Goal: Task Accomplishment & Management: Complete application form

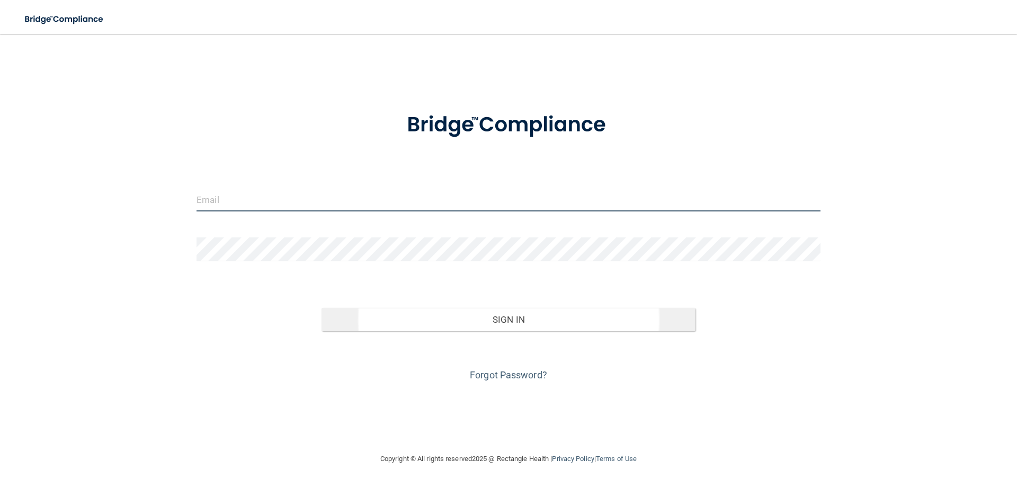
type input "[EMAIL_ADDRESS][DOMAIN_NAME]"
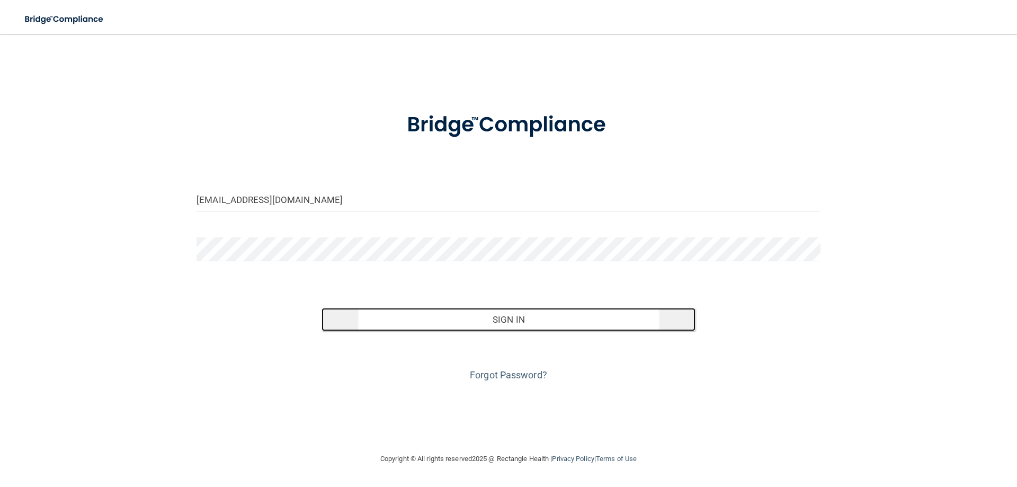
click at [517, 320] on button "Sign In" at bounding box center [508, 319] width 374 height 23
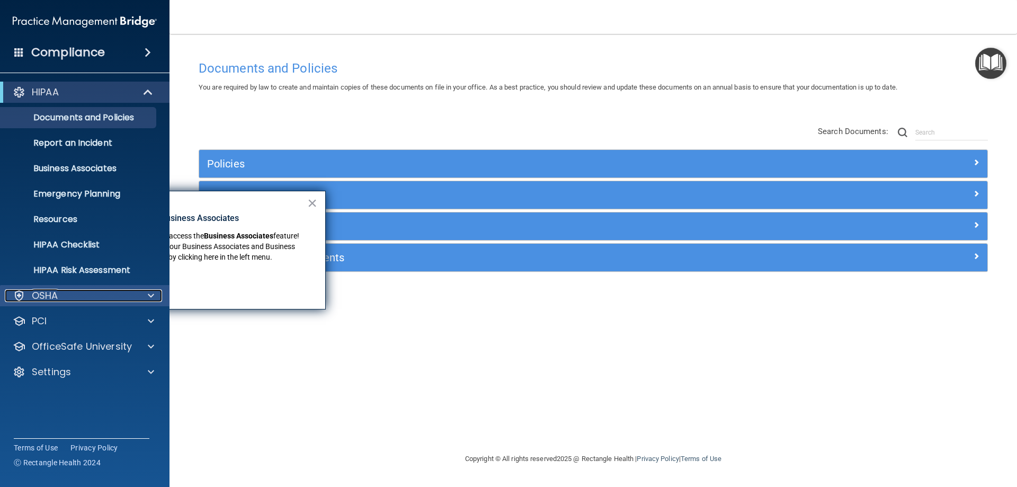
click at [147, 295] on div at bounding box center [149, 295] width 26 height 13
click at [149, 51] on span at bounding box center [148, 52] width 6 height 13
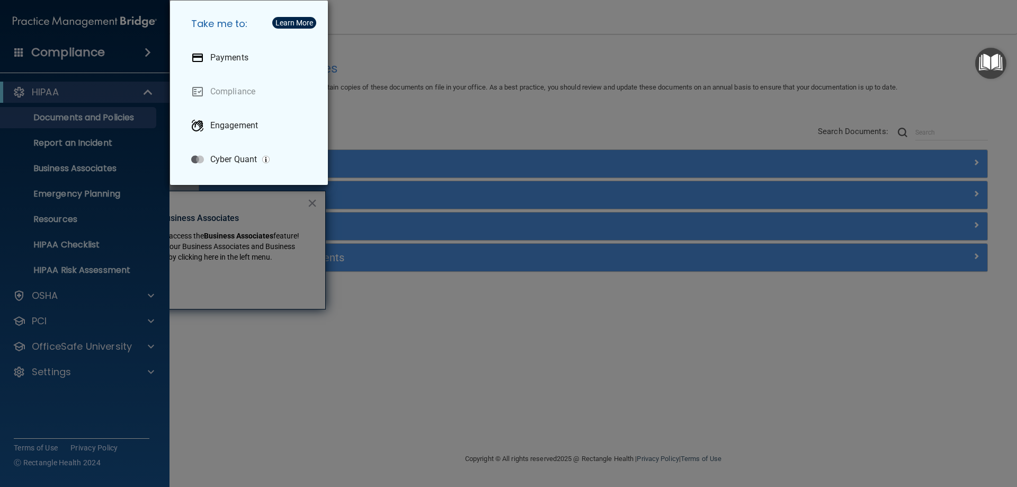
click at [0, 160] on div "Take me to: Payments Compliance Engagement Cyber Quant" at bounding box center [508, 243] width 1017 height 487
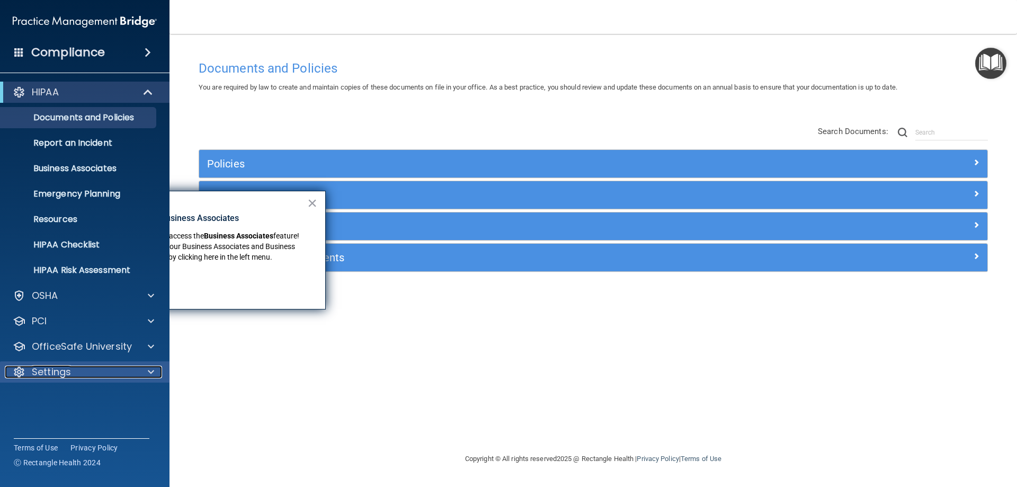
click at [142, 371] on div at bounding box center [149, 371] width 26 height 13
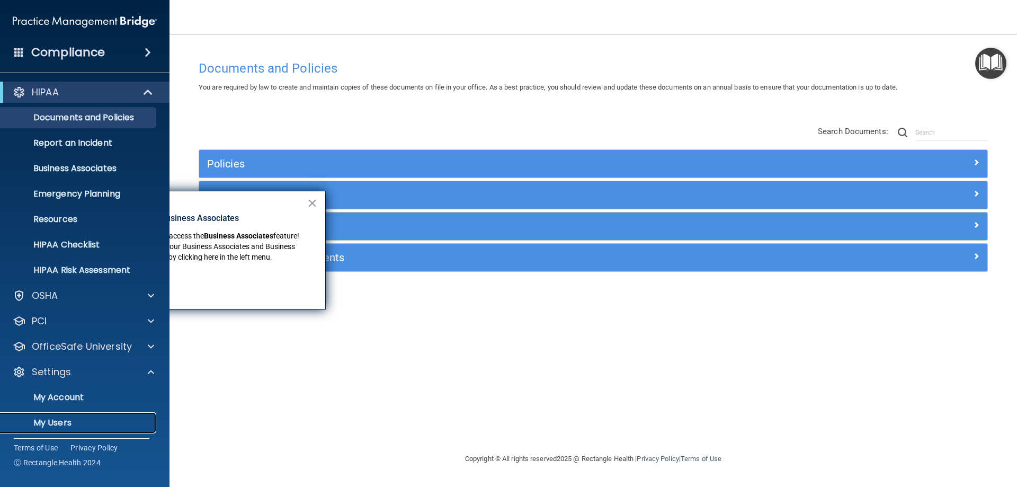
click at [60, 421] on p "My Users" at bounding box center [79, 422] width 145 height 11
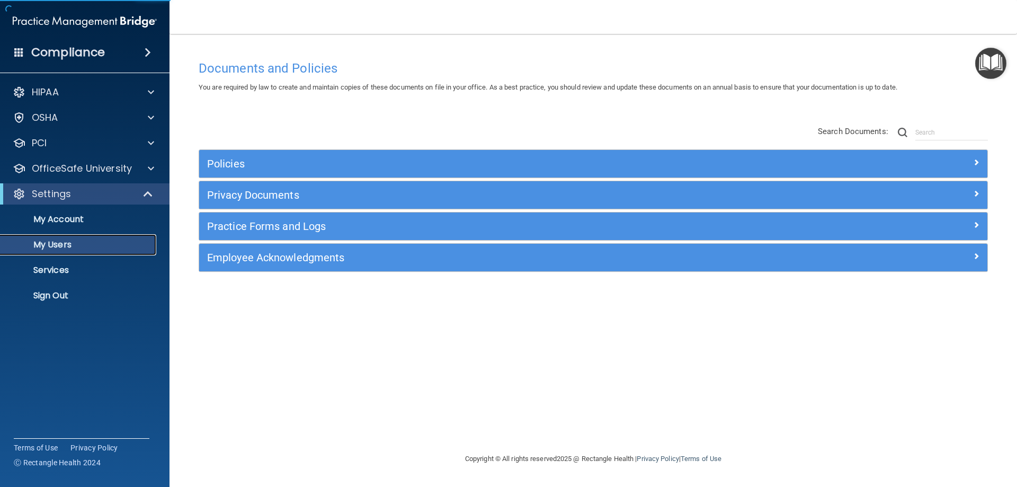
select select "20"
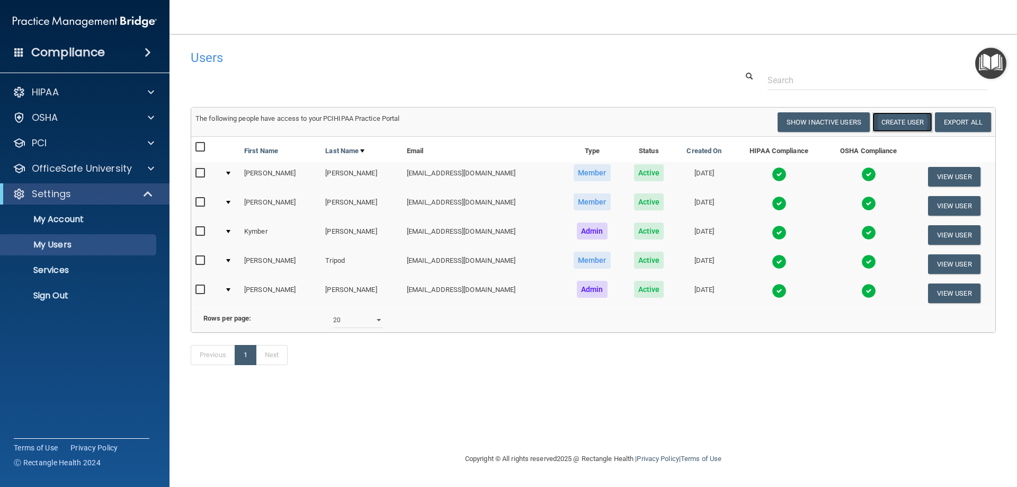
click at [898, 123] on button "Create User" at bounding box center [902, 122] width 60 height 20
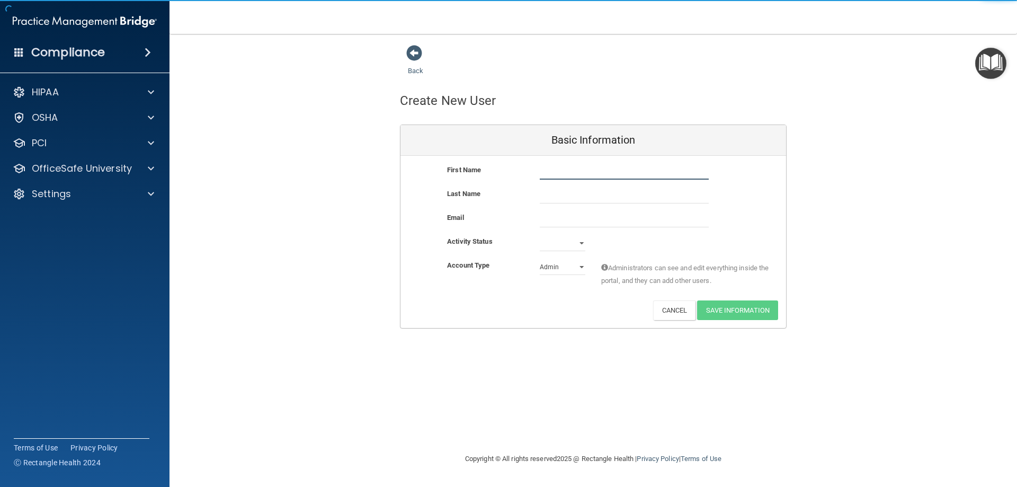
click at [587, 169] on input "text" at bounding box center [624, 172] width 169 height 16
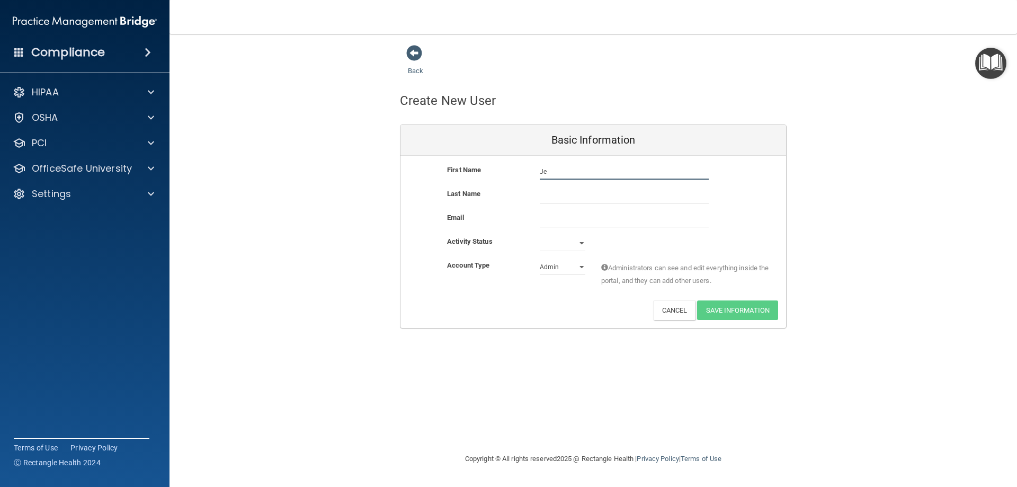
type input "J"
type input "[PERSON_NAME]"
type input "Elder"
click at [574, 164] on input "[PERSON_NAME]" at bounding box center [624, 172] width 169 height 16
type input "J"
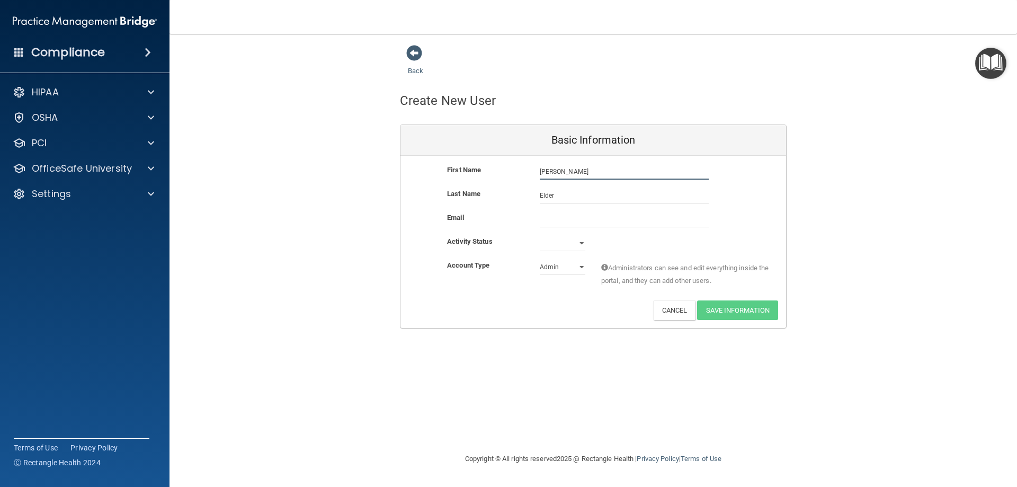
type input "[PERSON_NAME]"
click at [582, 243] on select "Active Inactive" at bounding box center [563, 243] width 46 height 16
select select "active"
click at [540, 235] on select "Active Inactive" at bounding box center [563, 243] width 46 height 16
click at [555, 218] on input "email" at bounding box center [624, 219] width 169 height 16
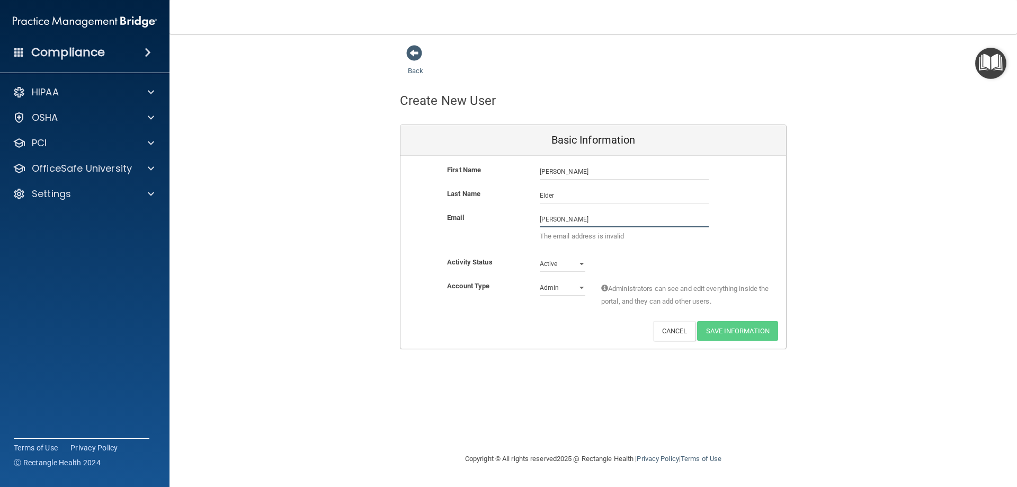
type input "[EMAIL_ADDRESS][DOMAIN_NAME]"
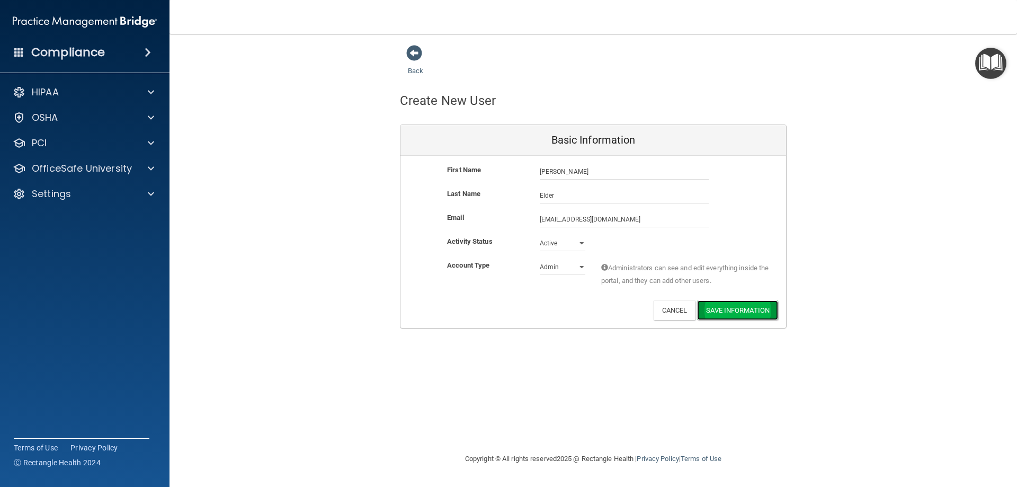
click at [738, 312] on button "Save Information" at bounding box center [737, 310] width 81 height 20
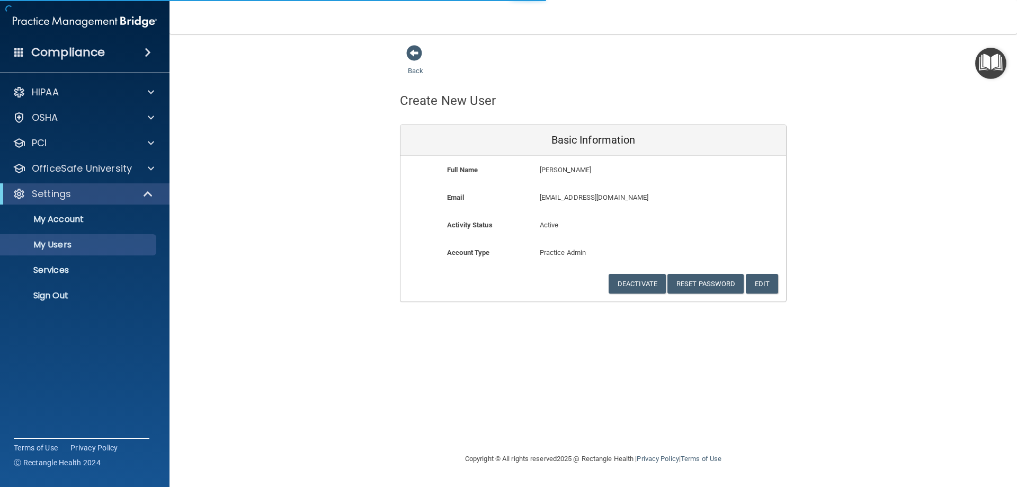
select select "20"
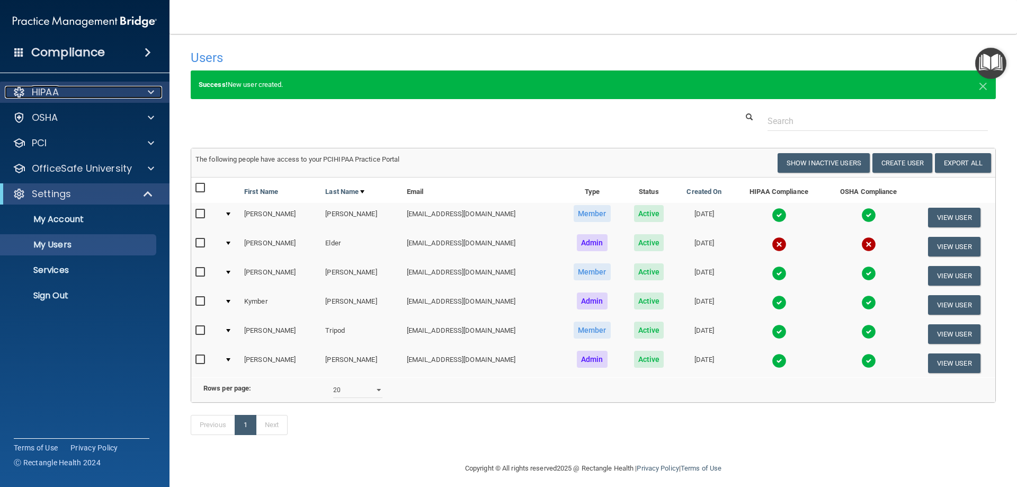
click at [105, 95] on div "HIPAA" at bounding box center [70, 92] width 131 height 13
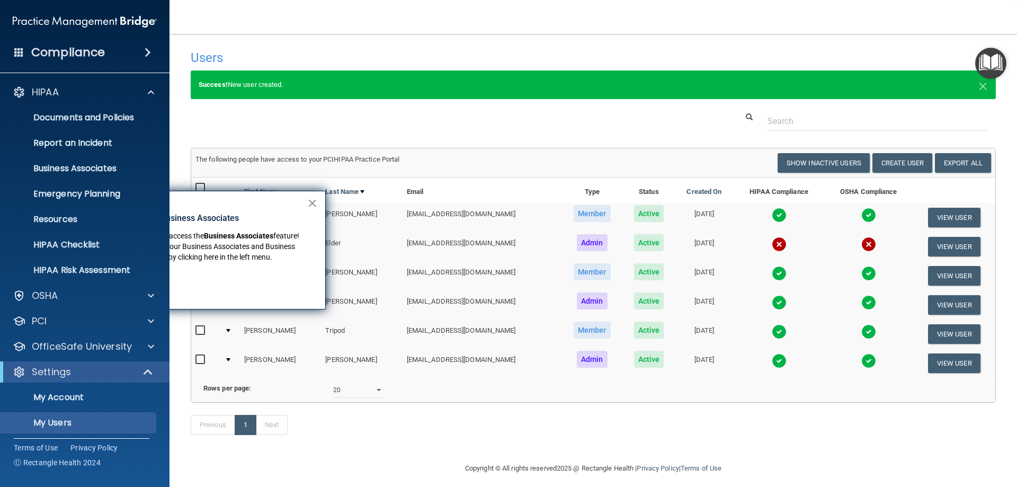
click at [307, 200] on button "×" at bounding box center [312, 202] width 10 height 17
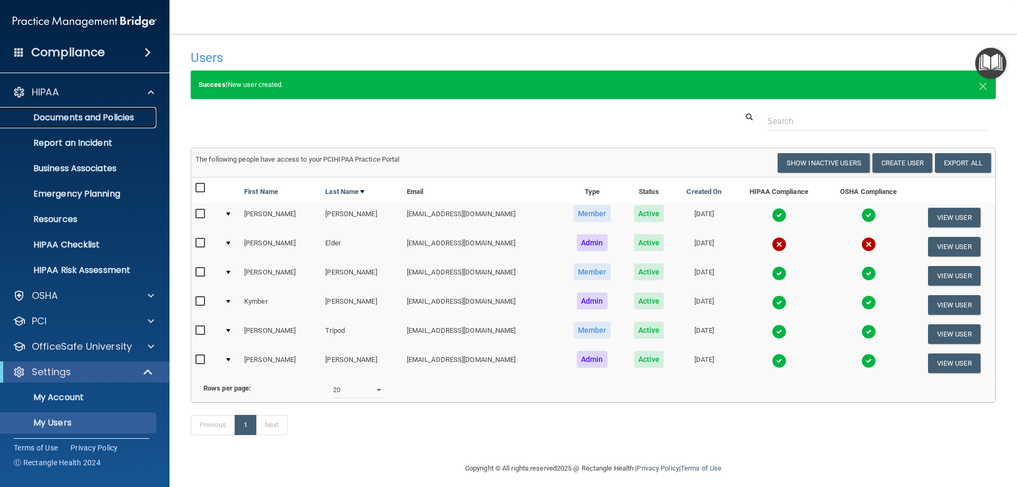
click at [126, 118] on p "Documents and Policies" at bounding box center [79, 117] width 145 height 11
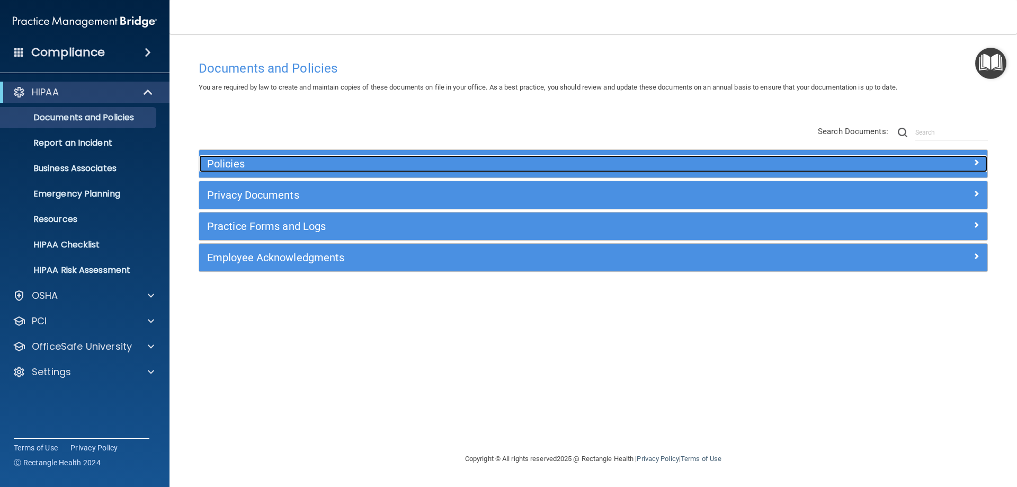
click at [962, 162] on div at bounding box center [888, 161] width 197 height 13
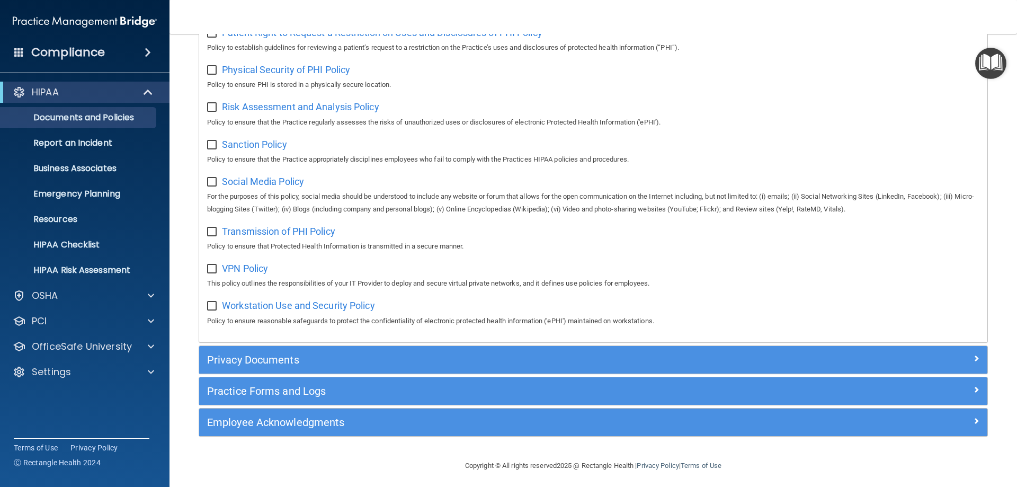
scroll to position [704, 0]
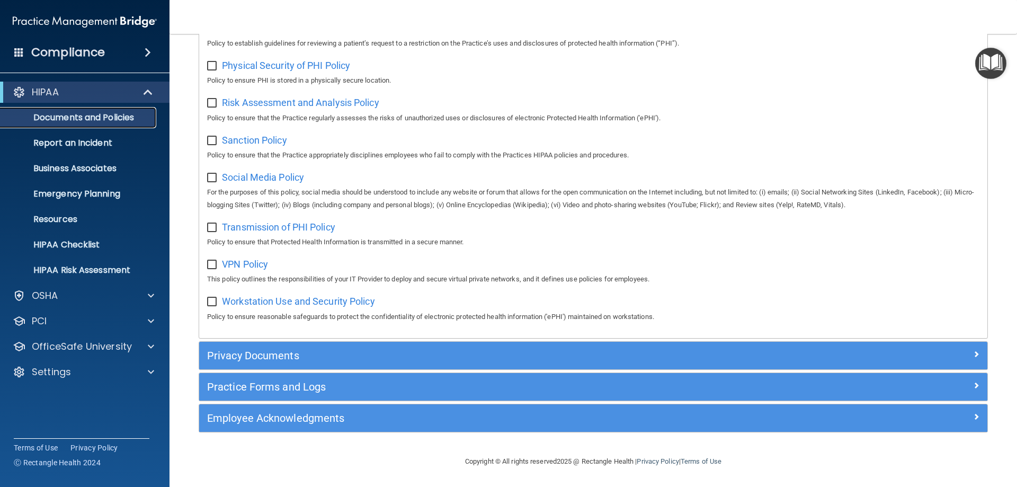
click at [125, 119] on p "Documents and Policies" at bounding box center [79, 117] width 145 height 11
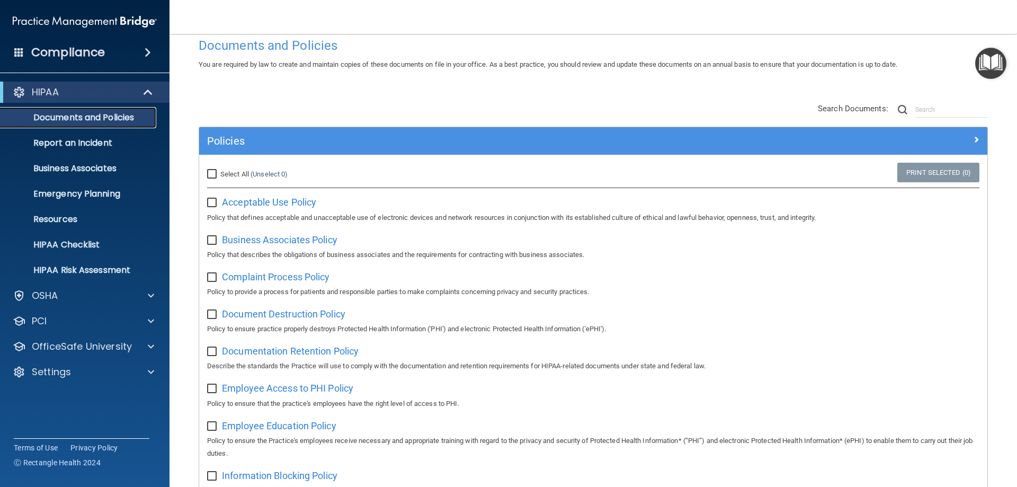
scroll to position [0, 0]
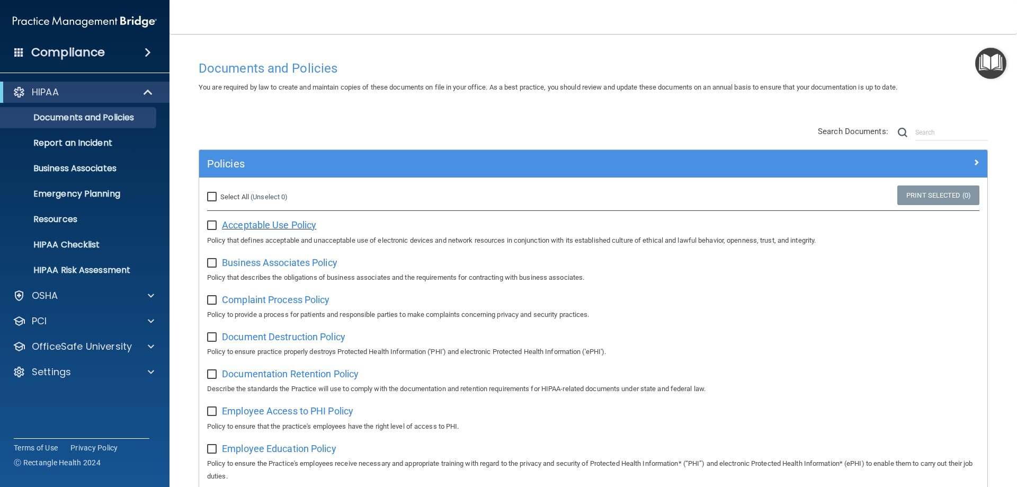
click at [292, 226] on span "Acceptable Use Policy" at bounding box center [269, 224] width 94 height 11
click at [302, 264] on span "Business Associates Policy" at bounding box center [279, 262] width 115 height 11
click at [298, 303] on span "Complaint Process Policy" at bounding box center [276, 299] width 108 height 11
click at [149, 299] on span at bounding box center [151, 295] width 6 height 13
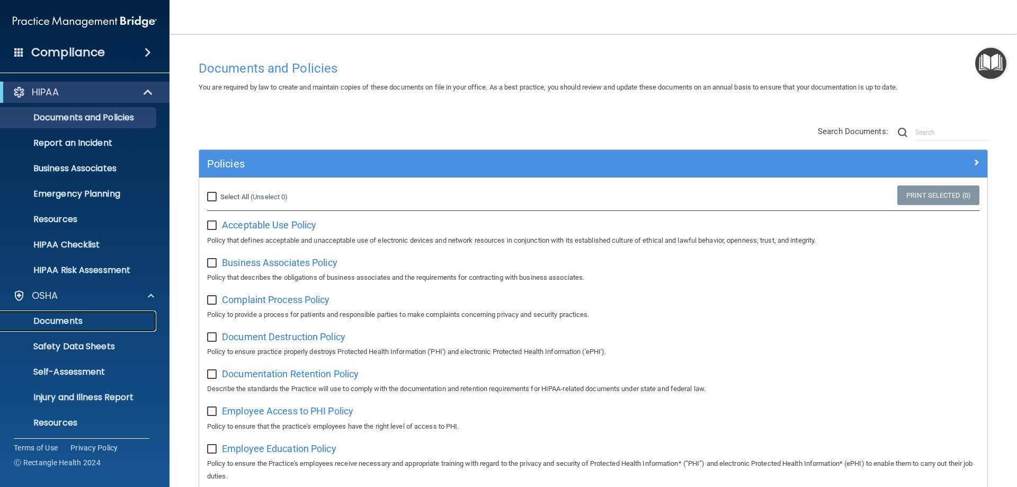
click at [69, 320] on p "Documents" at bounding box center [79, 321] width 145 height 11
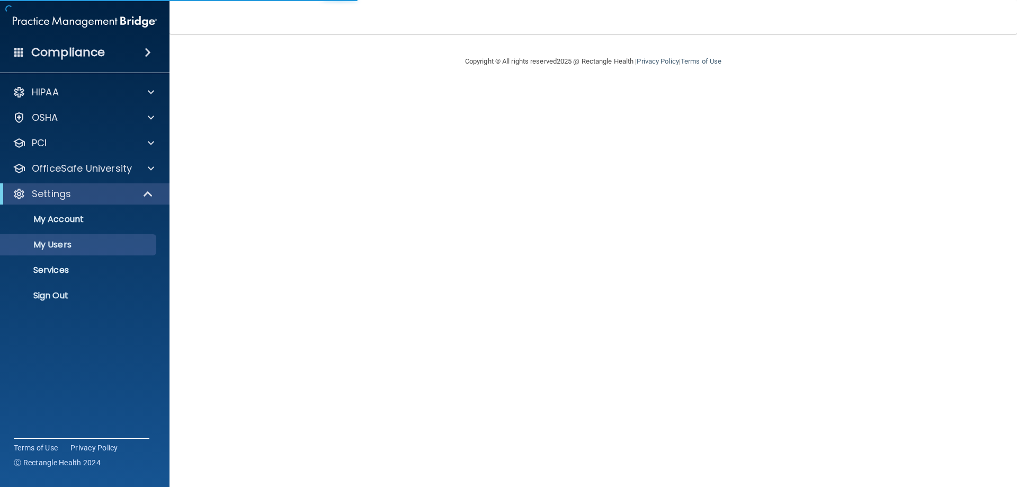
select select "20"
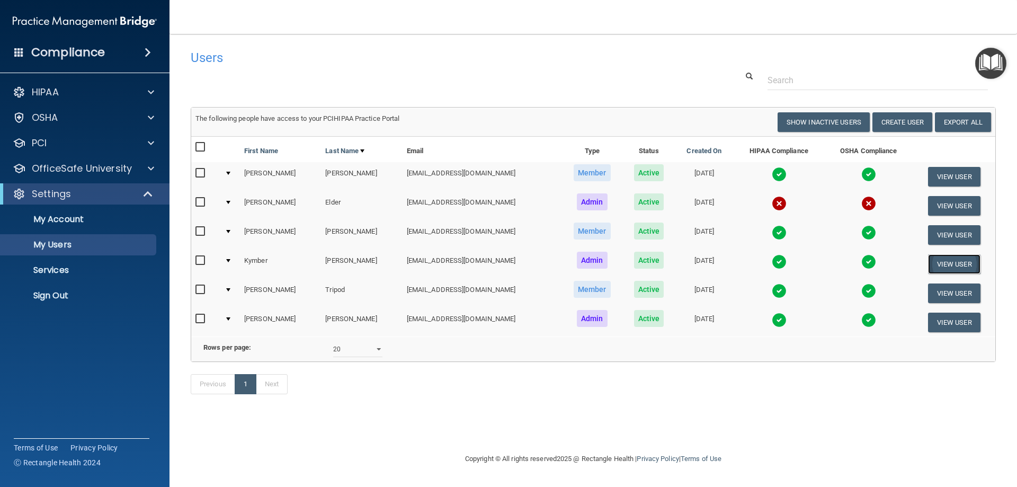
drag, startPoint x: 958, startPoint y: 264, endPoint x: 947, endPoint y: 269, distance: 11.8
click at [958, 264] on button "View User" at bounding box center [954, 264] width 52 height 20
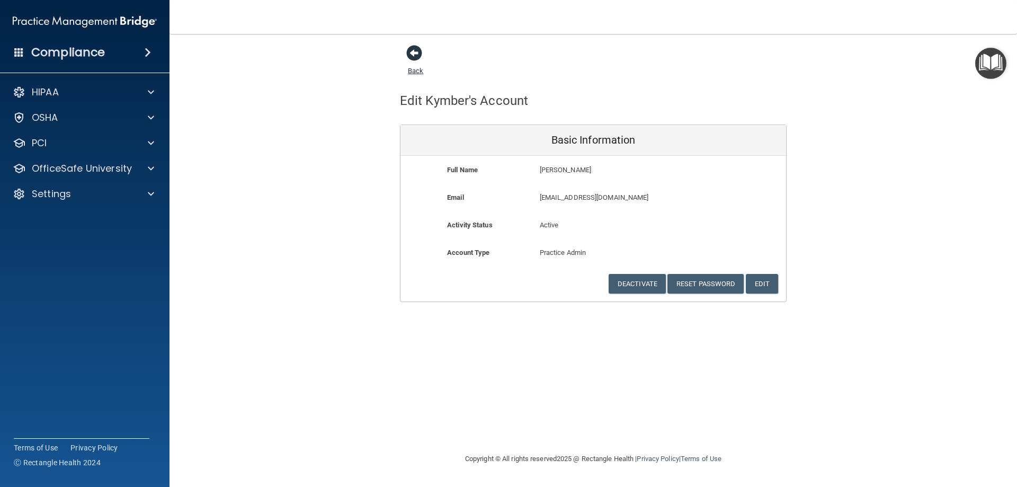
click at [415, 54] on span at bounding box center [414, 53] width 16 height 16
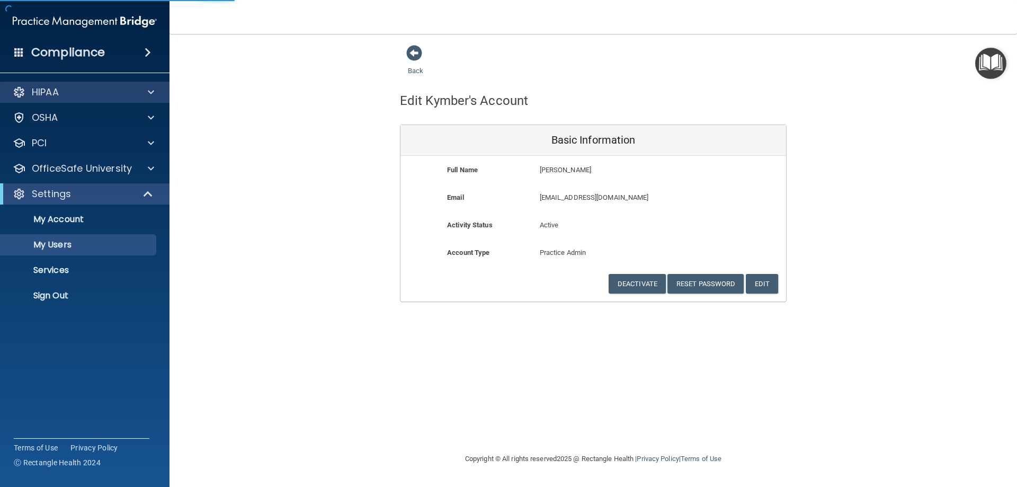
select select "20"
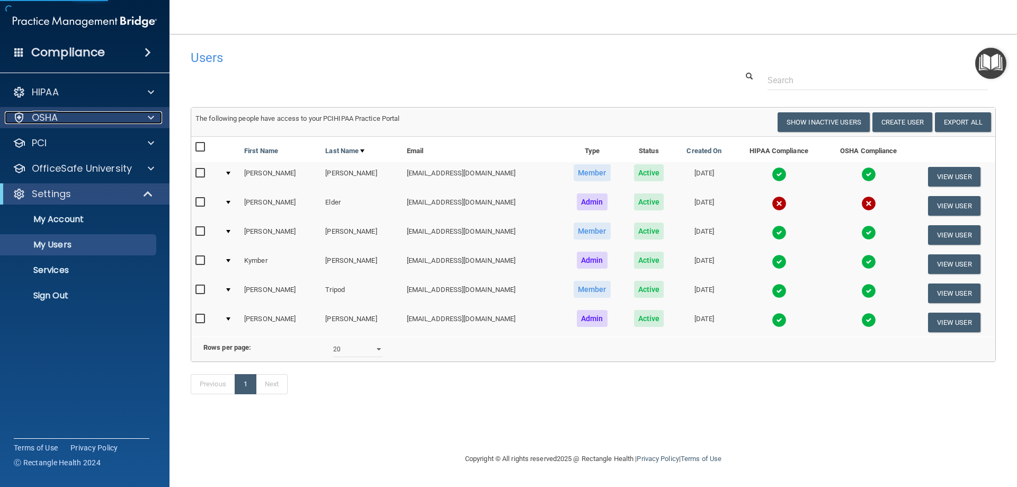
click at [154, 114] on span at bounding box center [151, 117] width 6 height 13
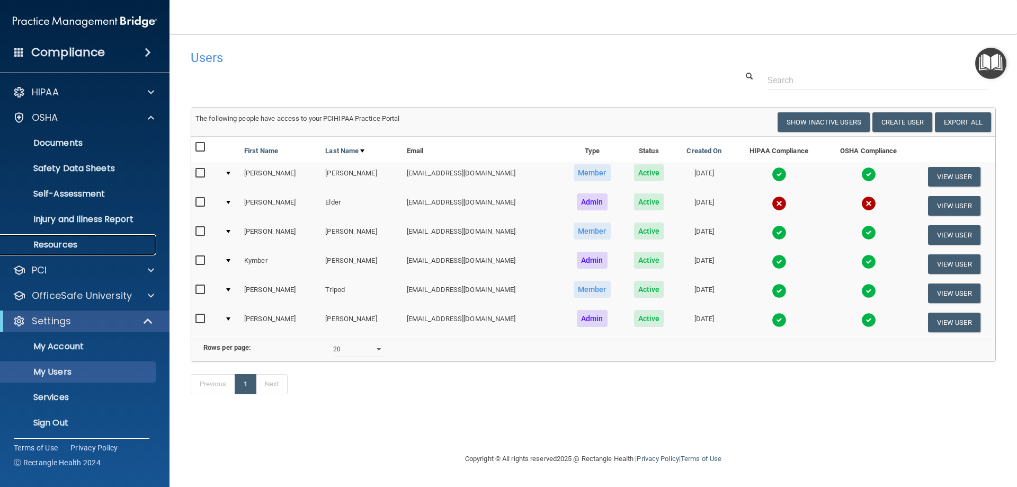
click at [68, 251] on link "Resources" at bounding box center [72, 244] width 167 height 21
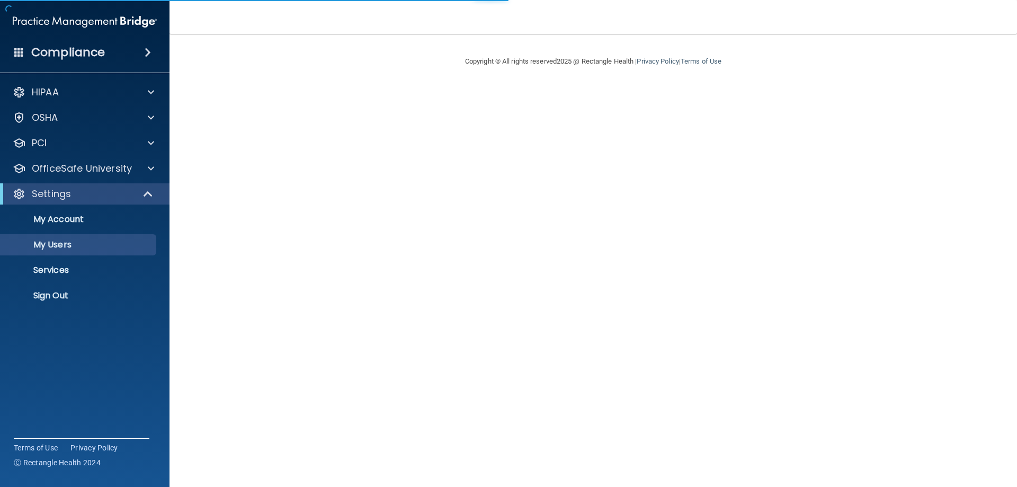
select select "20"
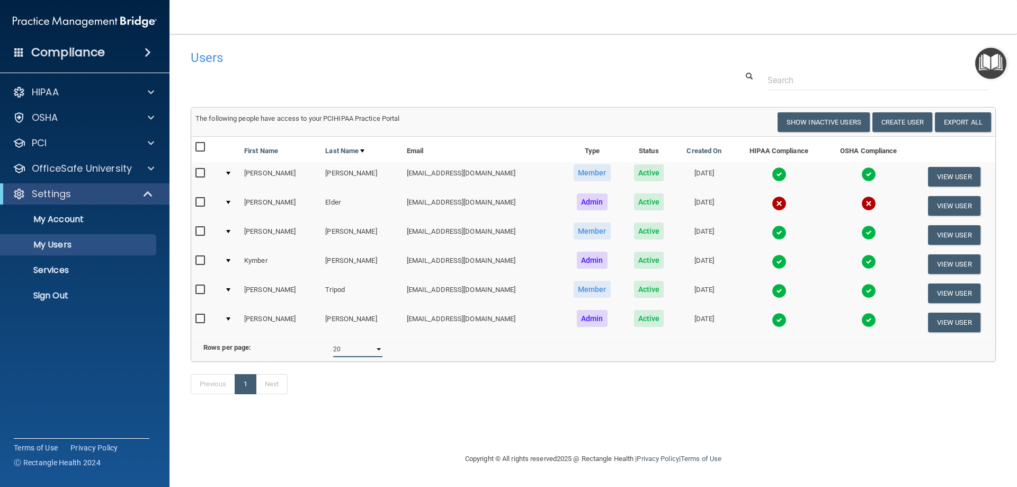
click at [381, 357] on select "10 20 30 40 all" at bounding box center [357, 349] width 49 height 16
click at [957, 326] on button "View User" at bounding box center [954, 322] width 52 height 20
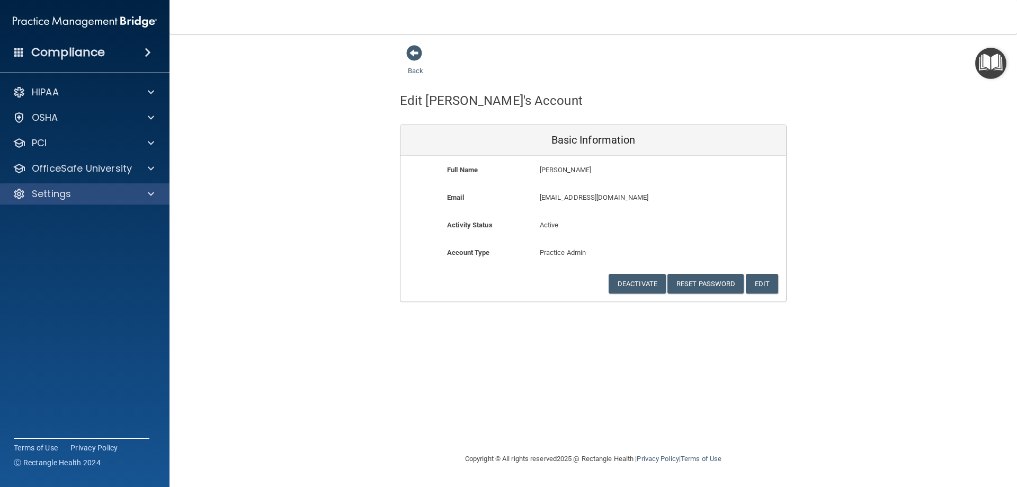
click at [72, 201] on div "Settings" at bounding box center [85, 193] width 170 height 21
click at [78, 197] on div "Settings" at bounding box center [70, 193] width 131 height 13
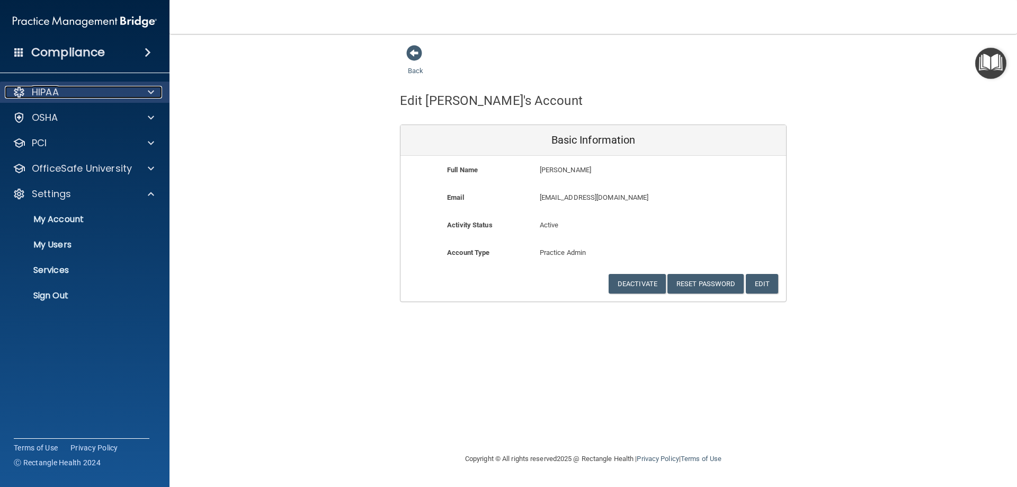
click at [153, 96] on span at bounding box center [151, 92] width 6 height 13
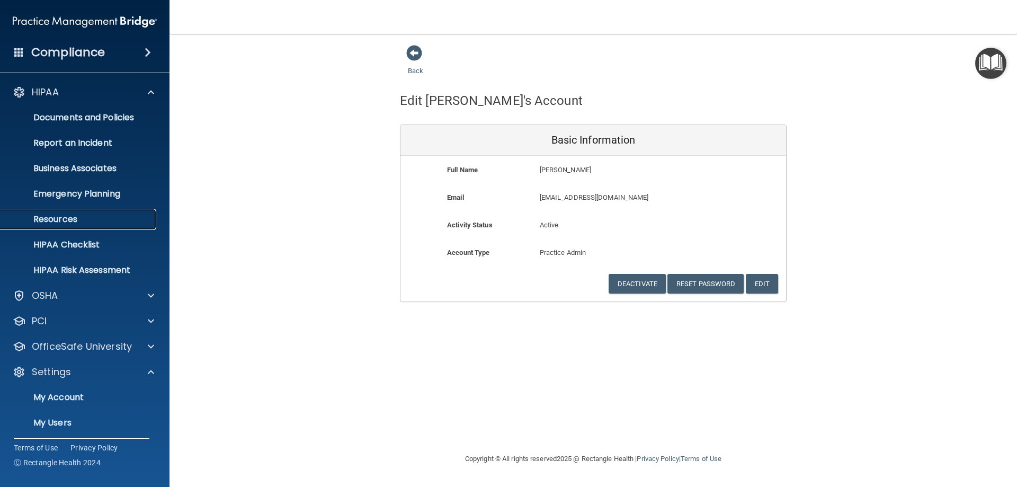
click at [86, 221] on p "Resources" at bounding box center [79, 219] width 145 height 11
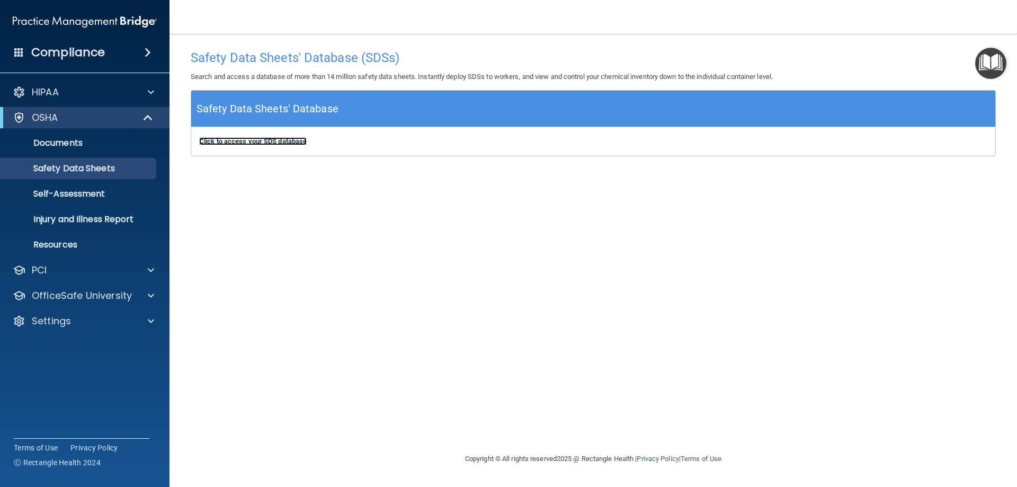
click at [281, 142] on b "Click to access your SDS database" at bounding box center [253, 141] width 108 height 8
click at [94, 192] on p "Self-Assessment" at bounding box center [79, 194] width 145 height 11
